Goal: Task Accomplishment & Management: Complete application form

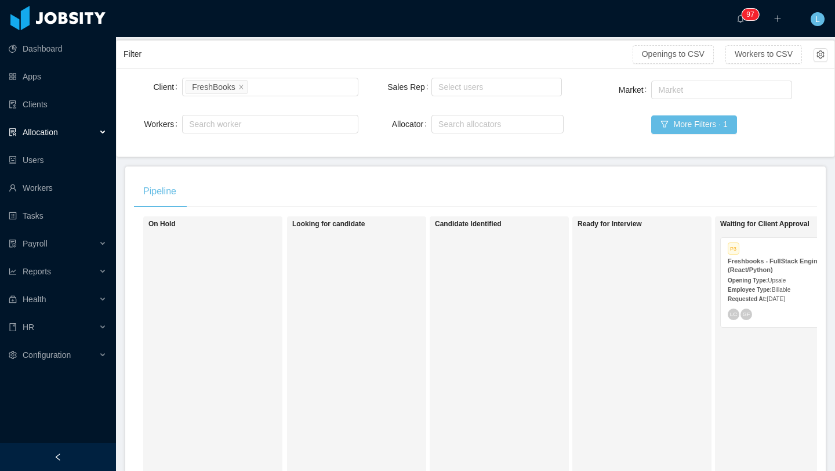
scroll to position [86, 0]
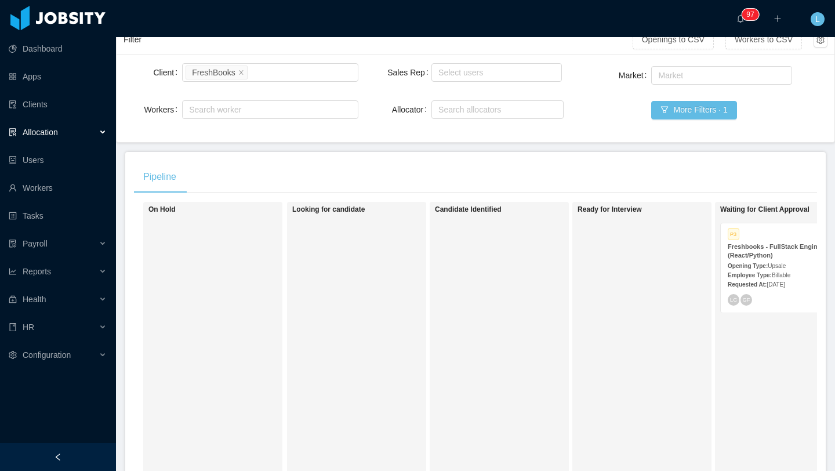
click at [740, 271] on div "Employee Type: Billable" at bounding box center [784, 274] width 112 height 12
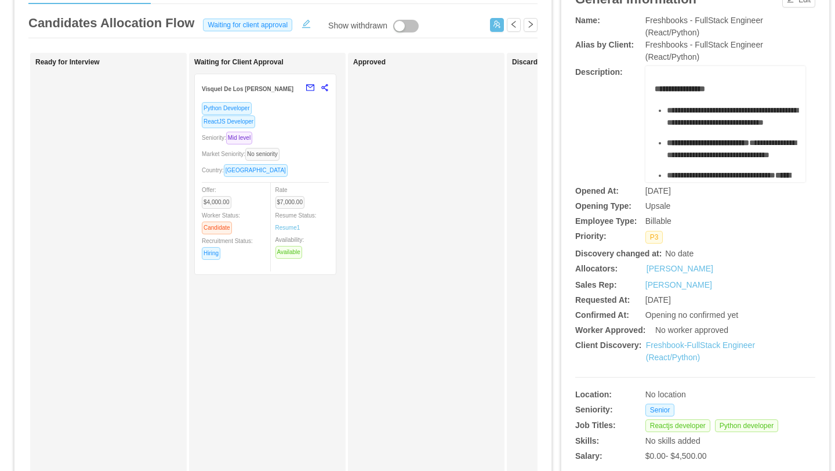
scroll to position [0, 400]
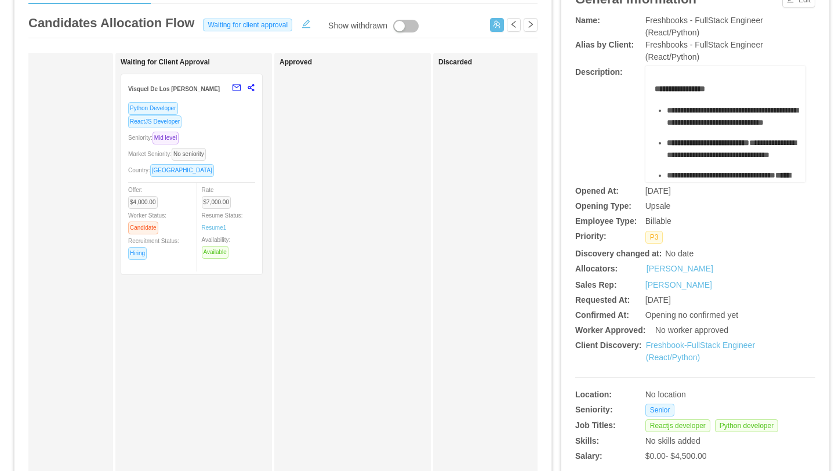
click at [243, 151] on div "Market Seniority: No seniority" at bounding box center [191, 153] width 127 height 13
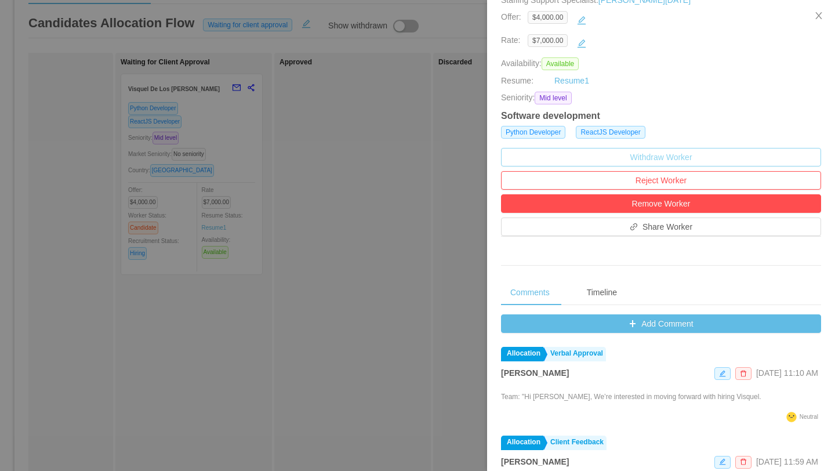
scroll to position [237, 0]
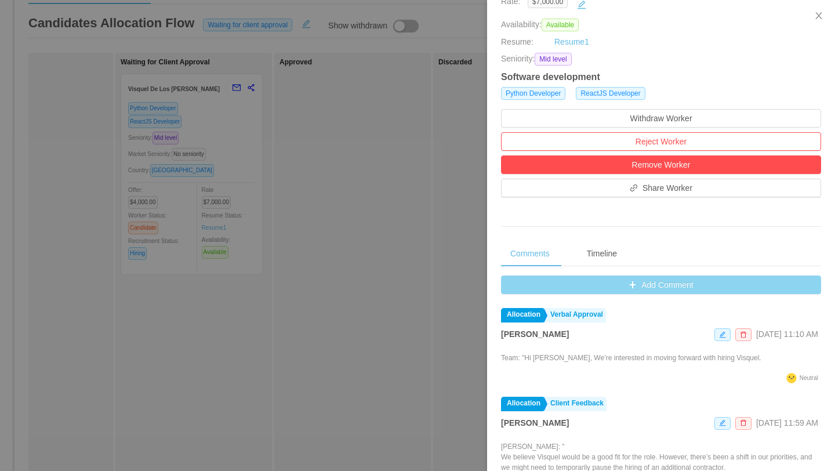
click at [659, 284] on button "Add Comment" at bounding box center [661, 284] width 320 height 19
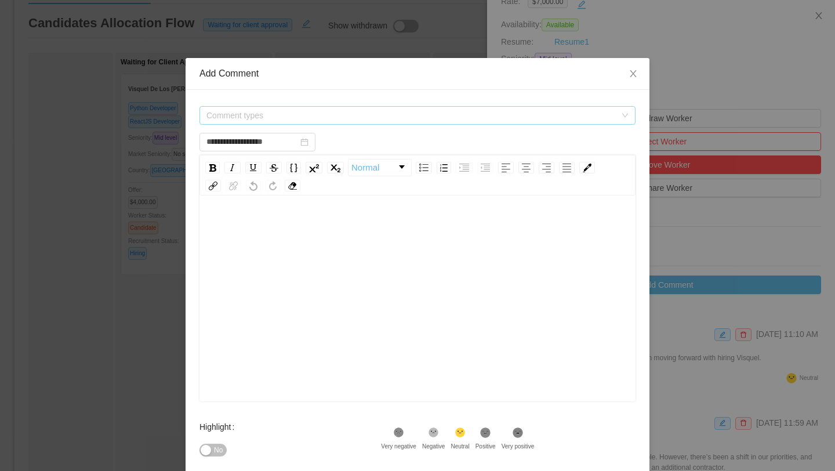
click at [422, 111] on span "Comment types" at bounding box center [410, 116] width 409 height 12
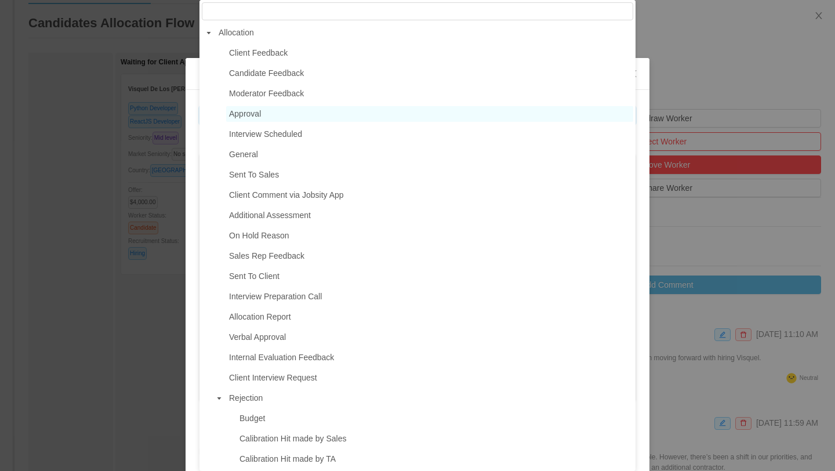
click at [276, 117] on span "Approval" at bounding box center [429, 114] width 407 height 16
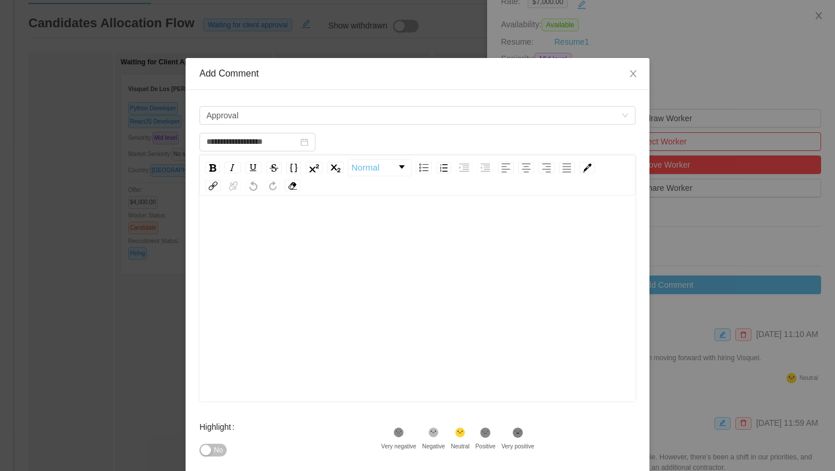
click at [248, 221] on div "rdw-editor" at bounding box center [418, 226] width 418 height 23
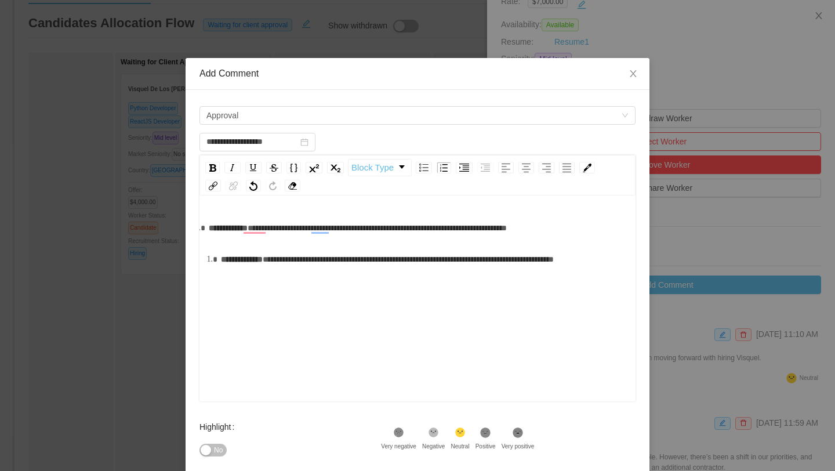
scroll to position [0, 0]
click at [212, 228] on span "**********" at bounding box center [228, 228] width 39 height 8
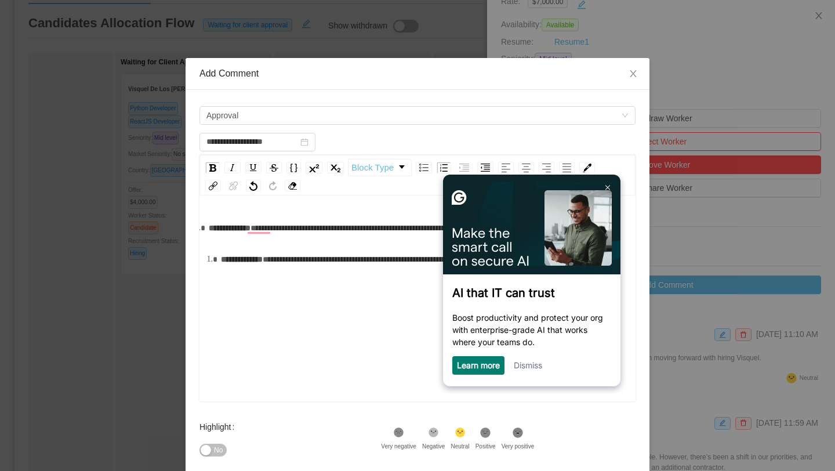
click at [335, 271] on div "**********" at bounding box center [424, 259] width 406 height 23
click at [610, 188] on link at bounding box center [607, 187] width 19 height 19
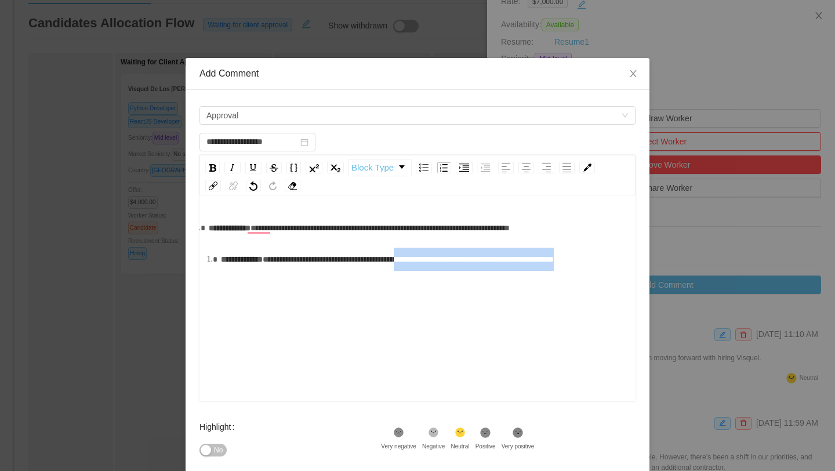
drag, startPoint x: 470, startPoint y: 260, endPoint x: 568, endPoint y: 300, distance: 105.6
click at [568, 300] on div "**********" at bounding box center [418, 317] width 418 height 203
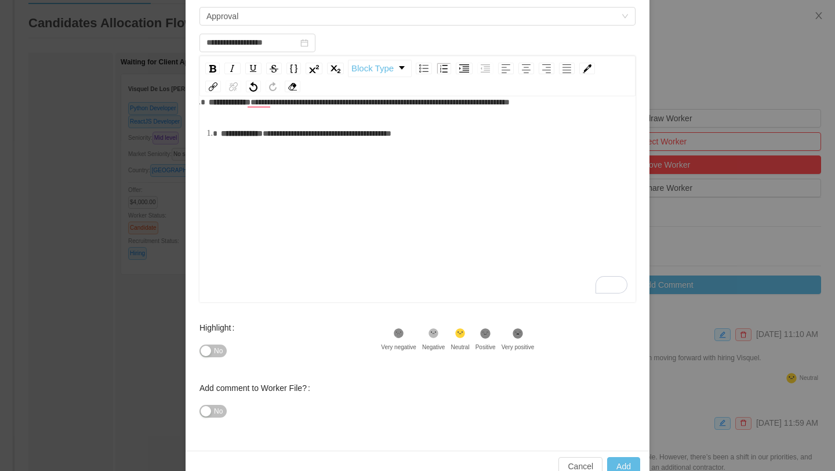
scroll to position [123, 0]
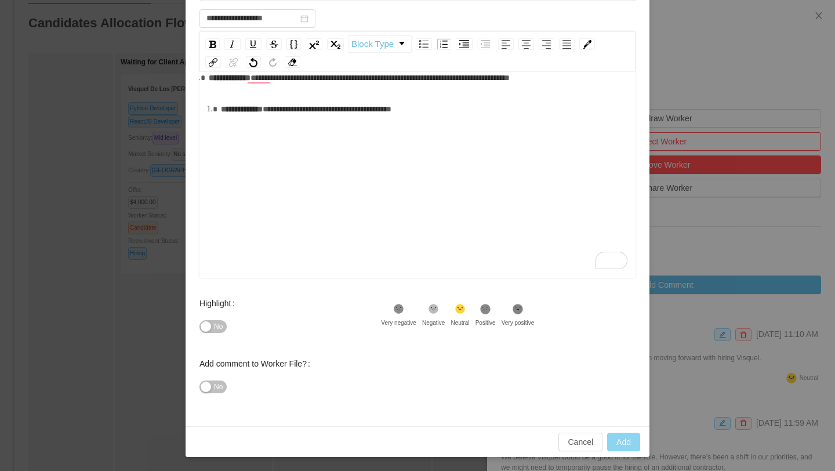
type input "**********"
click at [628, 443] on button "Add" at bounding box center [623, 442] width 33 height 19
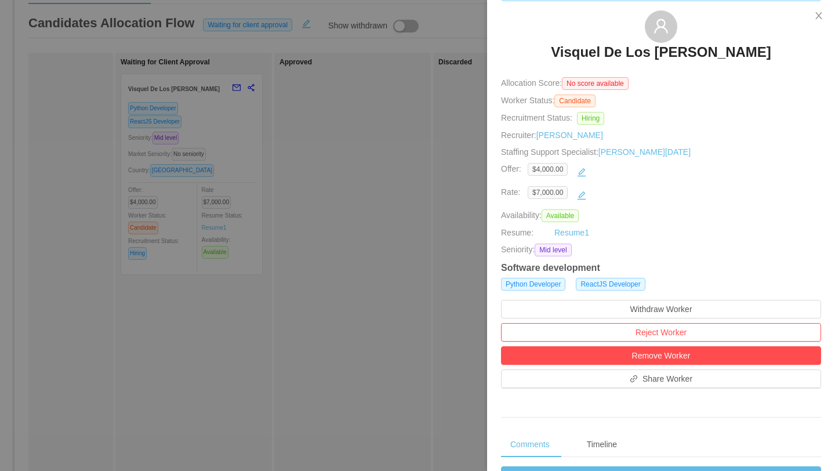
scroll to position [0, 0]
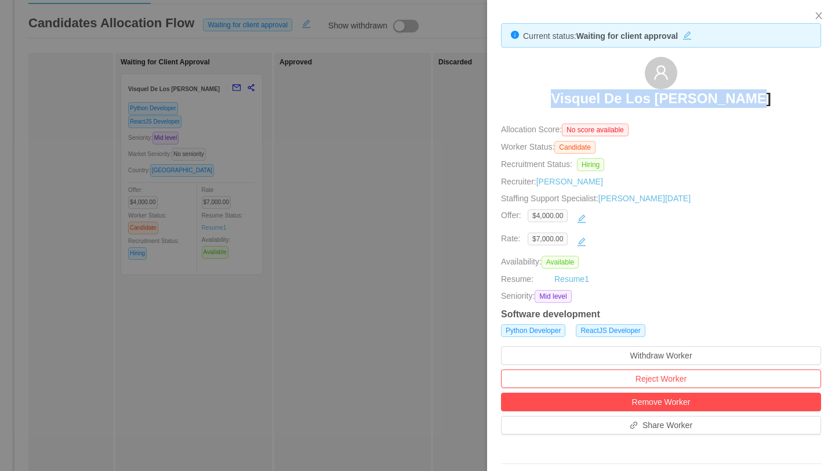
drag, startPoint x: 751, startPoint y: 99, endPoint x: 572, endPoint y: 99, distance: 179.1
click at [572, 99] on div "Visquel De Los [PERSON_NAME]" at bounding box center [661, 86] width 320 height 58
copy h3 "Visquel De Los [PERSON_NAME]"
click at [816, 17] on icon "icon: close" at bounding box center [818, 15] width 9 height 9
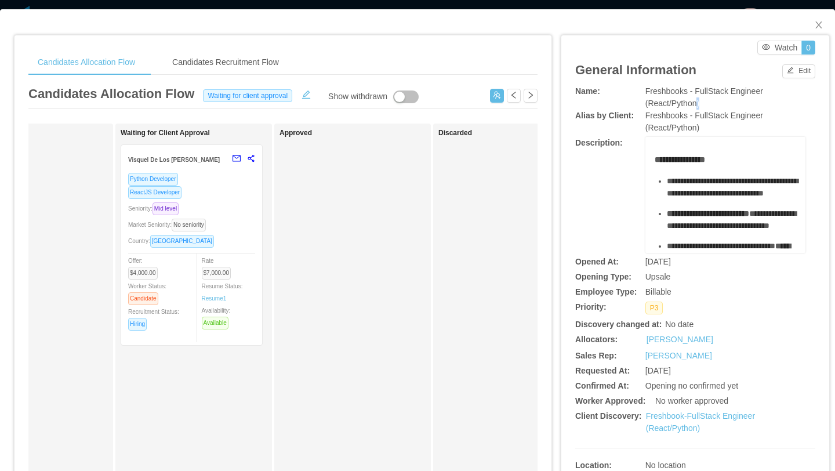
drag, startPoint x: 704, startPoint y: 103, endPoint x: 698, endPoint y: 102, distance: 5.9
click at [698, 102] on div "Freshbooks - FullStack Engineer (React/Python)" at bounding box center [725, 97] width 160 height 24
drag, startPoint x: 697, startPoint y: 93, endPoint x: 772, endPoint y: 93, distance: 74.2
click at [772, 93] on div "Freshbooks - FullStack Engineer (React/Python)" at bounding box center [725, 97] width 160 height 24
copy span "FullStack Engineer"
